Goal: Task Accomplishment & Management: Manage account settings

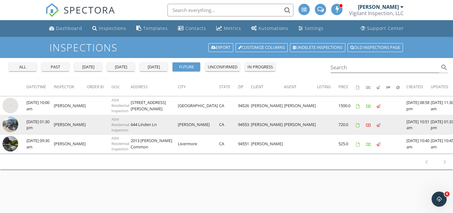
click at [12, 123] on img at bounding box center [11, 125] width 16 height 16
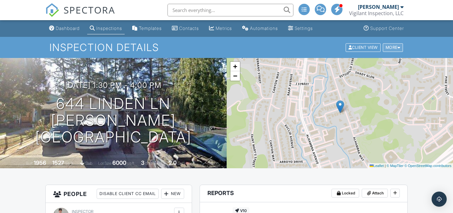
click at [393, 47] on div "More" at bounding box center [393, 47] width 20 height 9
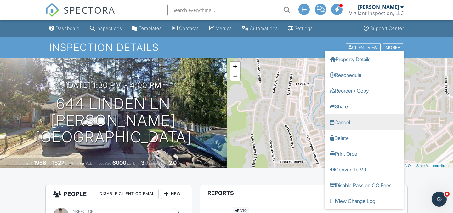
click at [352, 120] on link "Cancel" at bounding box center [364, 122] width 79 height 16
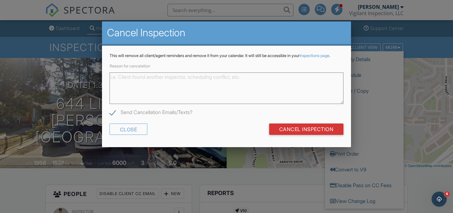
click at [263, 98] on textarea "Reason for cancelation" at bounding box center [227, 88] width 234 height 32
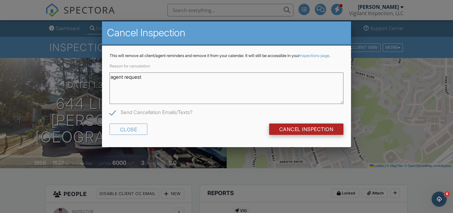
type textarea "agent request"
click at [306, 135] on input "Cancel Inspection" at bounding box center [306, 128] width 75 height 11
